Goal: Complete application form

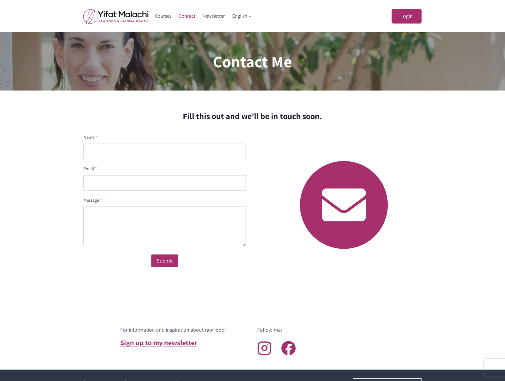
click at [71, 120] on h2 "Fill this out and we’ll be in touch soon." at bounding box center [252, 116] width 505 height 12
click at [62, 127] on div "Name Email Message Submit Thank you, your message has been sent. There has been…" at bounding box center [252, 204] width 505 height 157
